Goal: Information Seeking & Learning: Learn about a topic

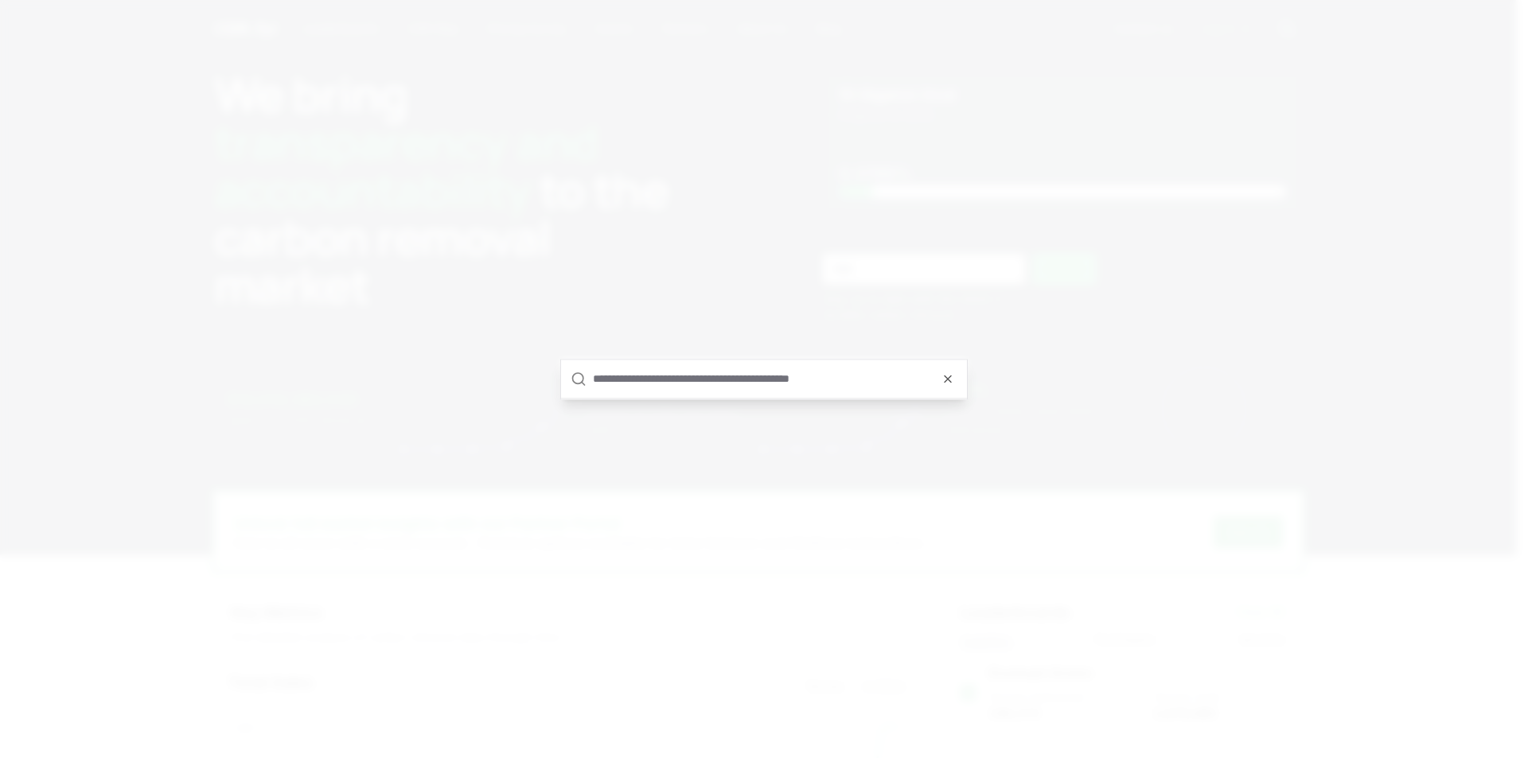
click at [689, 381] on input "text" at bounding box center [775, 379] width 364 height 38
type input "*******"
click at [622, 394] on p "Applied Carbon" at bounding box center [608, 391] width 83 height 16
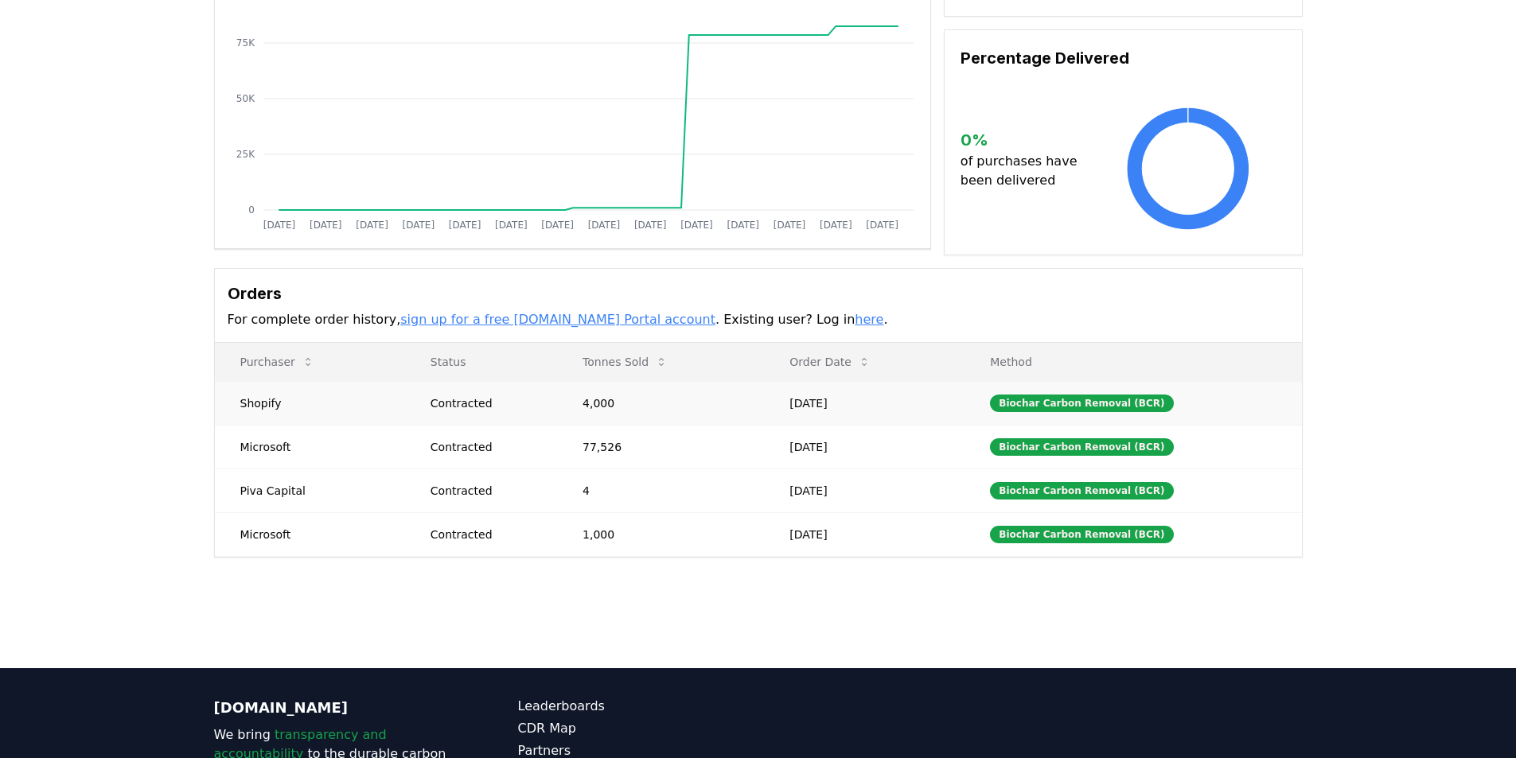
scroll to position [239, 0]
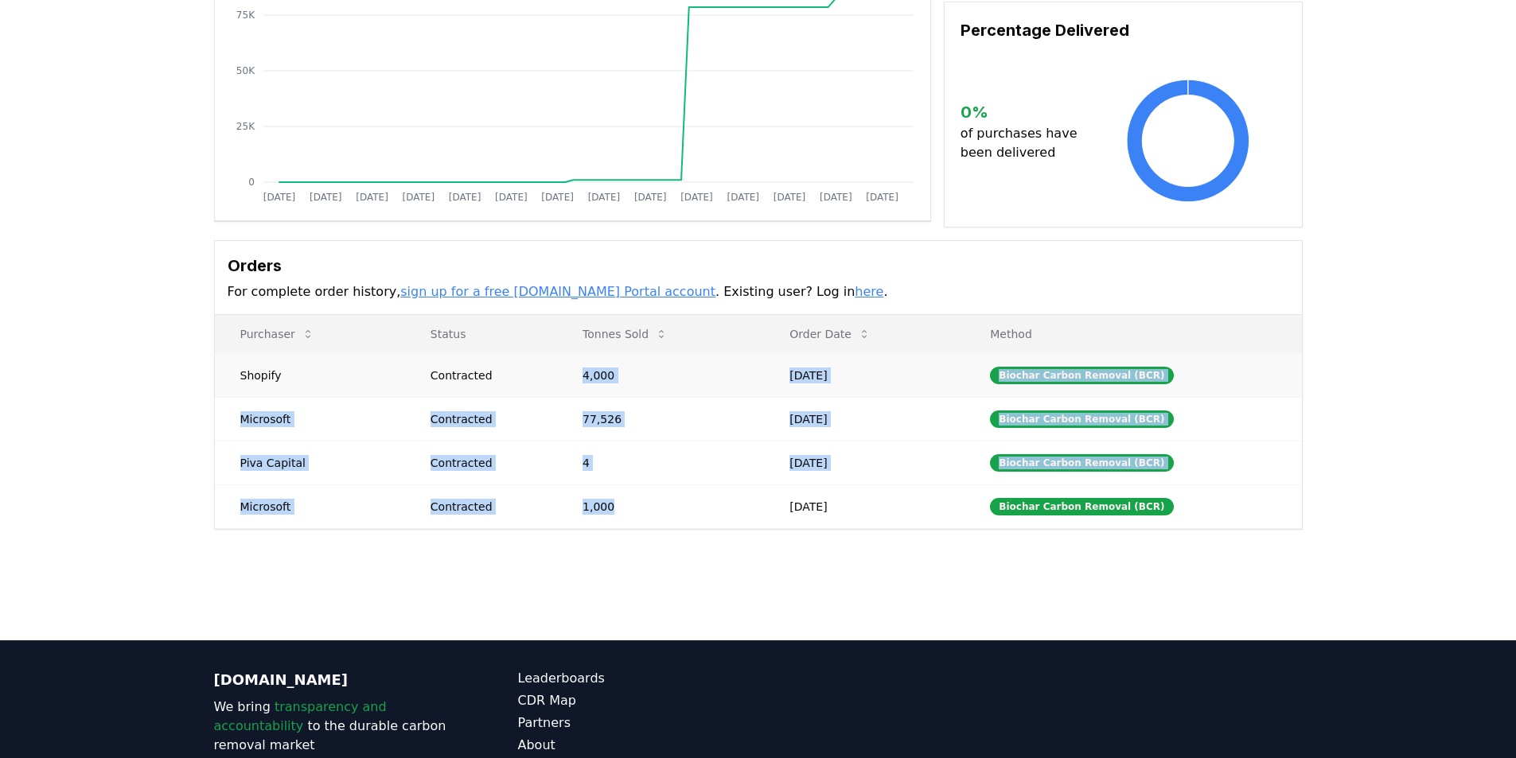
drag, startPoint x: 650, startPoint y: 517, endPoint x: 569, endPoint y: 372, distance: 165.3
click at [569, 372] on tbody "Shopify Contracted 4,000 [DATE] Biochar Carbon Removal (BCR) Microsoft Contract…" at bounding box center [758, 440] width 1087 height 175
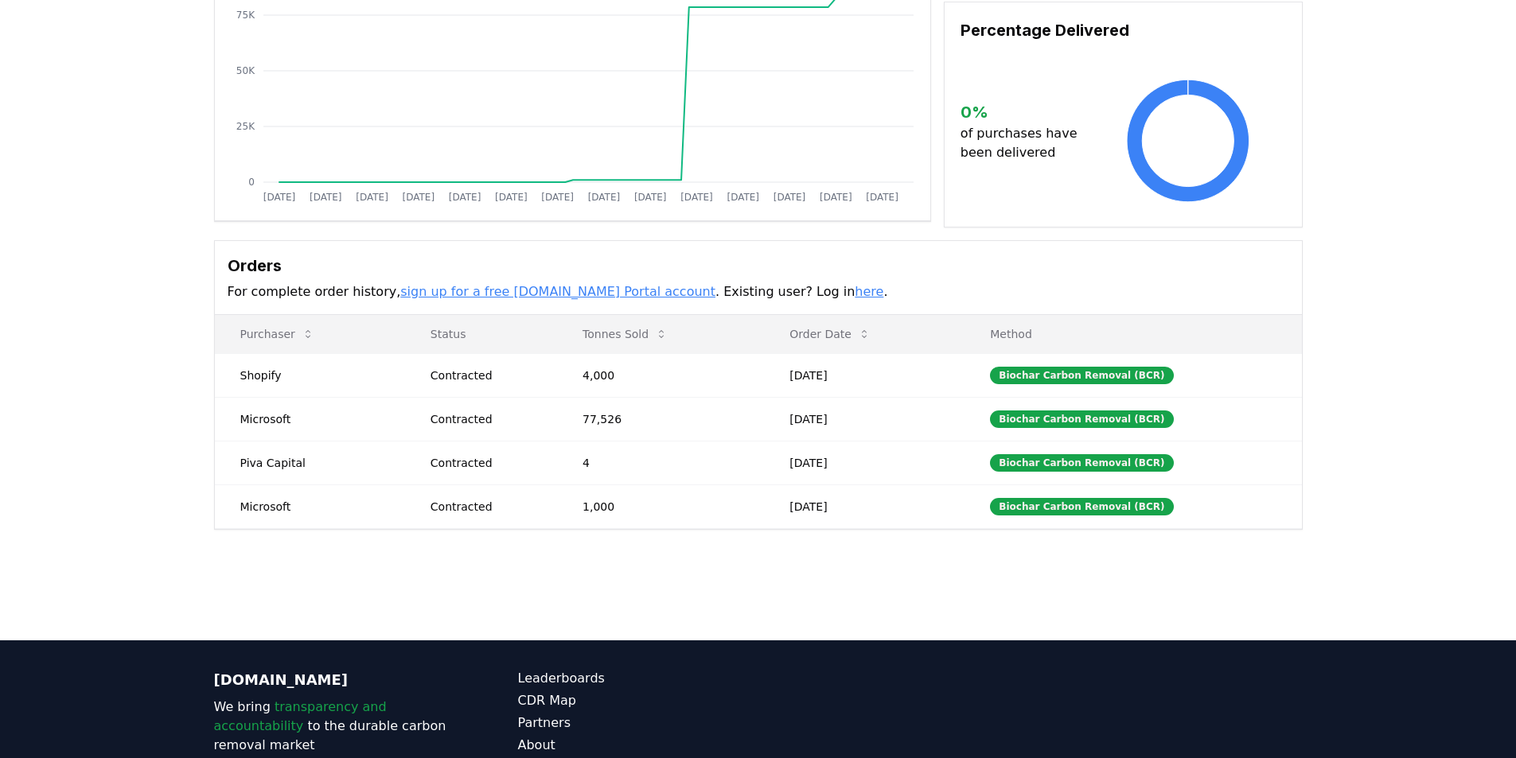
click at [727, 551] on div "Supplier Metrics Total Sales Tonnes Sold Tonnes Delivered [DATE] [DATE] [DATE] …" at bounding box center [758, 237] width 1516 height 711
